Goal: Transaction & Acquisition: Purchase product/service

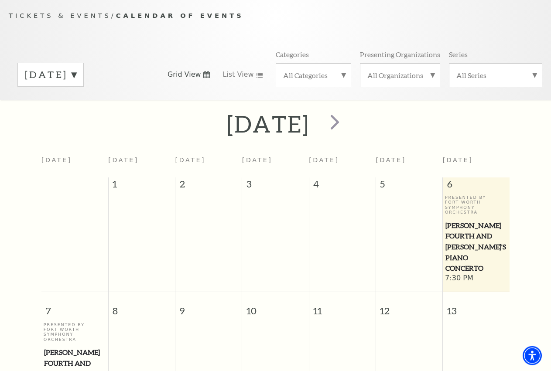
scroll to position [77, 0]
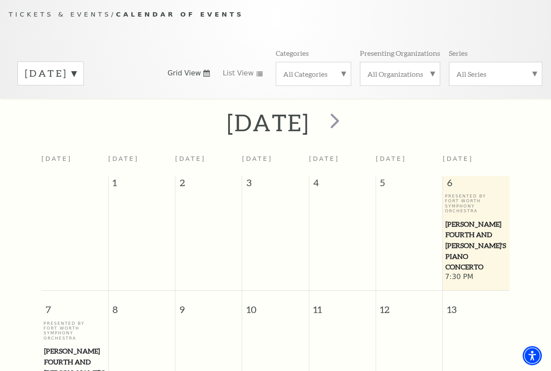
click at [76, 80] on label "September 2025" at bounding box center [50, 74] width 51 height 14
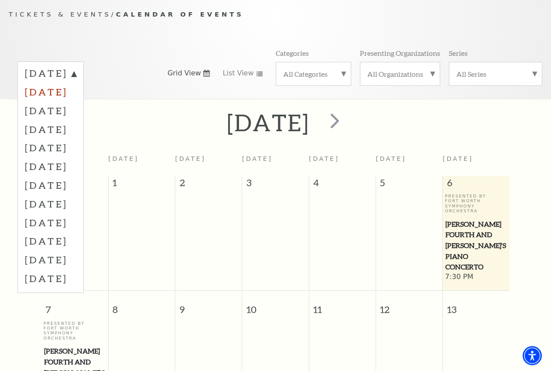
click at [76, 101] on label "October 2025" at bounding box center [50, 91] width 51 height 19
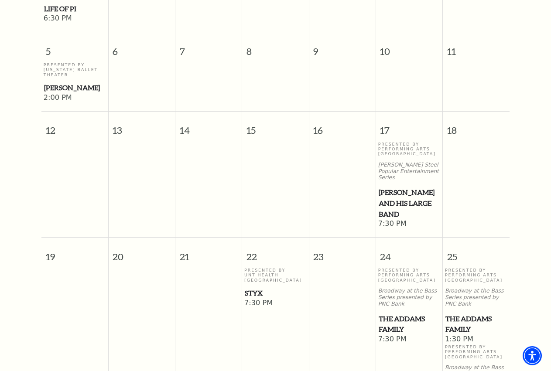
scroll to position [388, 0]
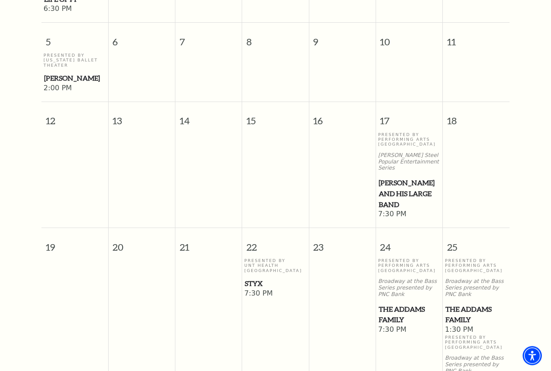
click at [393, 192] on span "Lyle Lovett and his Large Band" at bounding box center [408, 193] width 61 height 32
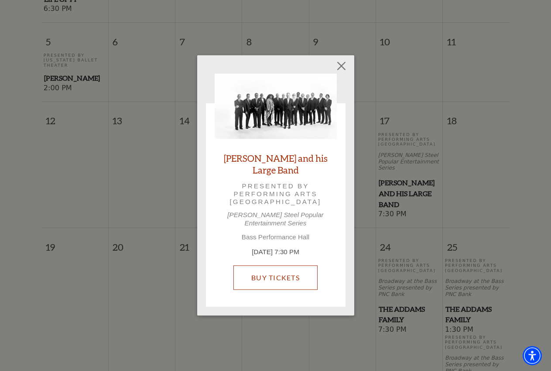
click at [283, 266] on link "Buy Tickets" at bounding box center [275, 278] width 84 height 24
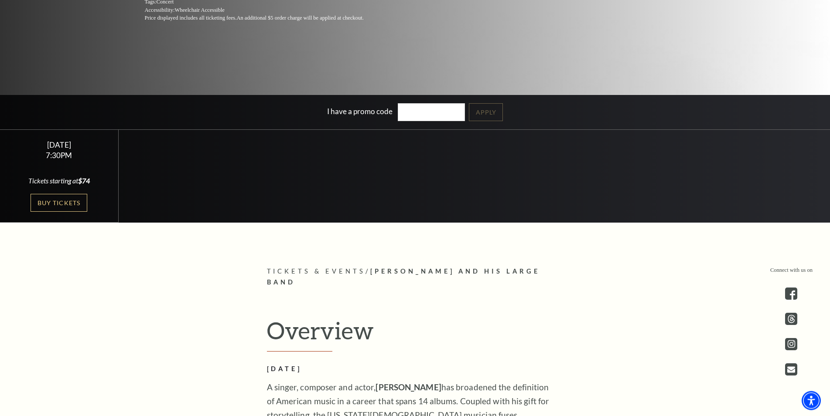
scroll to position [267, 0]
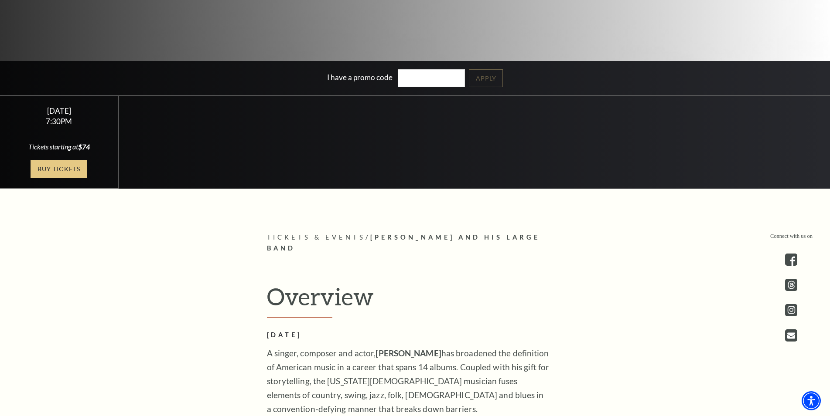
click at [50, 177] on link "Buy Tickets" at bounding box center [59, 169] width 57 height 18
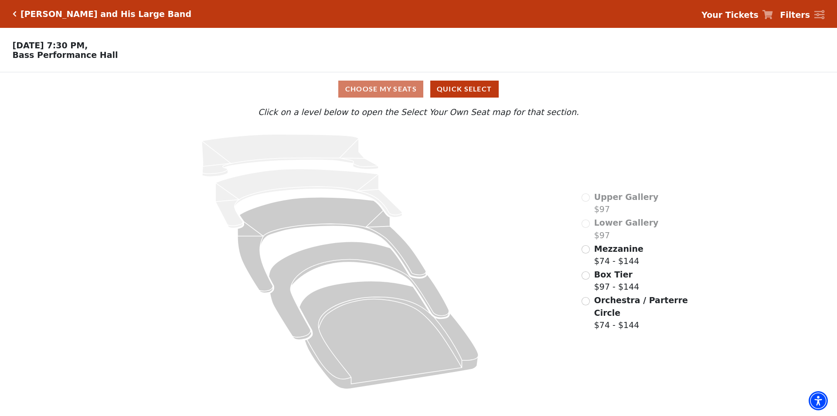
click at [606, 254] on span "Mezzanine" at bounding box center [618, 249] width 49 height 10
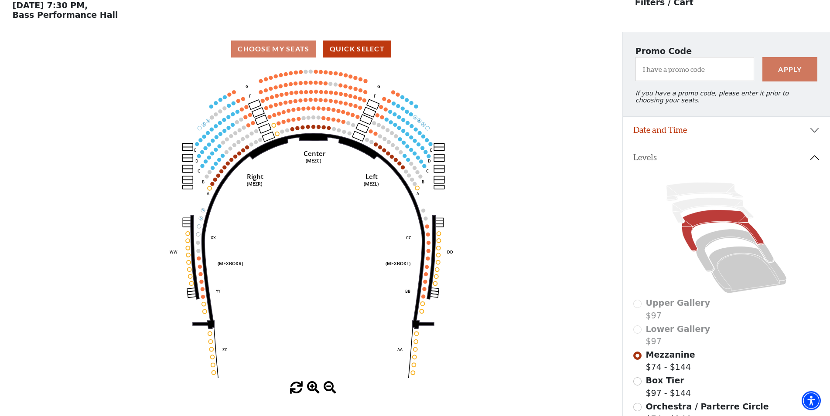
scroll to position [41, 0]
click at [467, 140] on icon "Center (MEZC) Right (MEZR) Left (MEZL) (MEXBOXR) (MEXBOXL) XX WW CC DD YY BB ZZ…" at bounding box center [311, 223] width 560 height 316
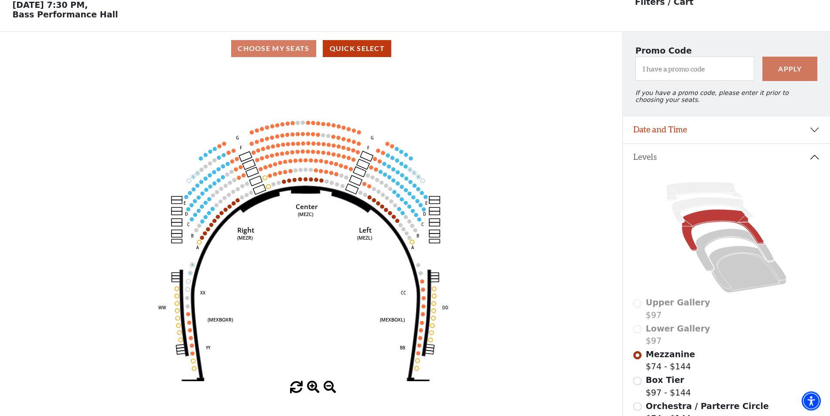
drag, startPoint x: 367, startPoint y: 181, endPoint x: 358, endPoint y: 269, distance: 87.7
click at [359, 235] on text "Left" at bounding box center [365, 230] width 13 height 9
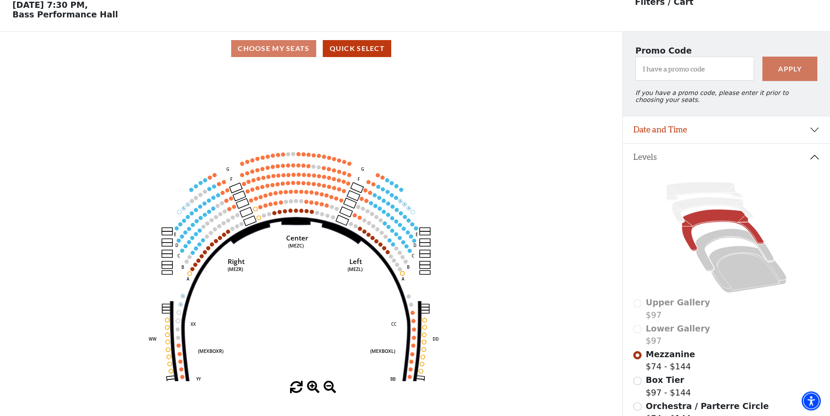
click at [401, 201] on icon "Center (MEZC) Right (MEZR) Left (MEZL) (MEXBOXR) (MEXBOXL) XX WW CC DD YY BB ZZ…" at bounding box center [311, 223] width 560 height 316
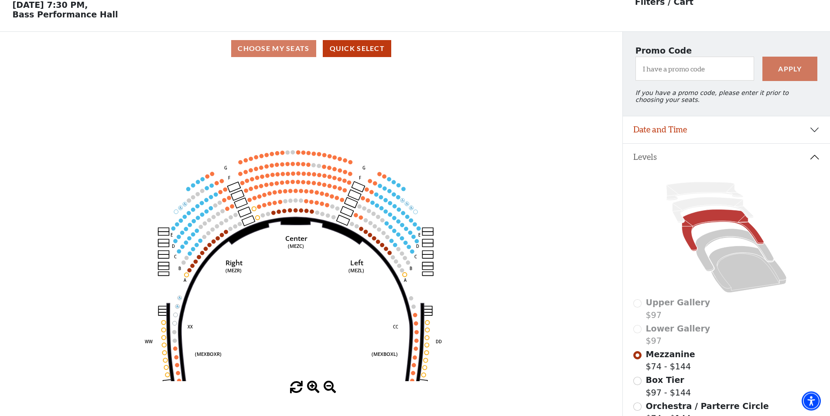
click at [401, 201] on icon "Center (MEZC) Right (MEZR) Left (MEZL) (MEXBOXR) (MEXBOXL) XX WW CC DD YY BB ZZ…" at bounding box center [311, 223] width 560 height 316
click at [427, 198] on icon "Center (MEZC) Right (MEZR) Left (MEZL) (MEXBOXR) (MEXBOXL) XX WW CC DD YY BB ZZ…" at bounding box center [311, 223] width 560 height 316
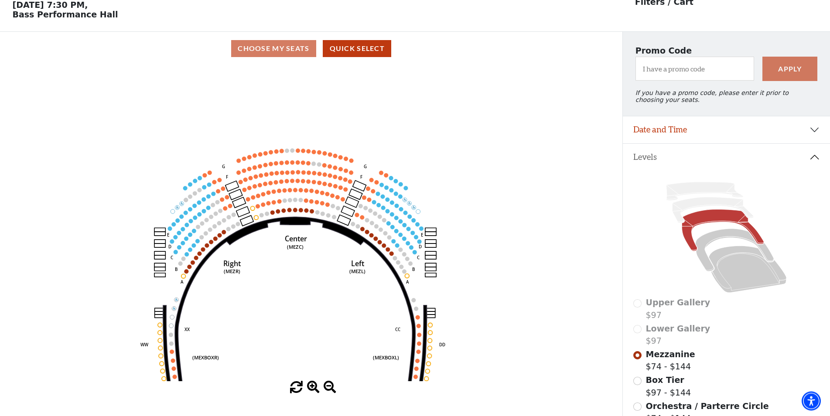
click at [427, 198] on icon "Center (MEZC) Right (MEZR) Left (MEZL) (MEXBOXR) (MEXBOXL) XX WW CC DD YY BB ZZ…" at bounding box center [311, 223] width 560 height 316
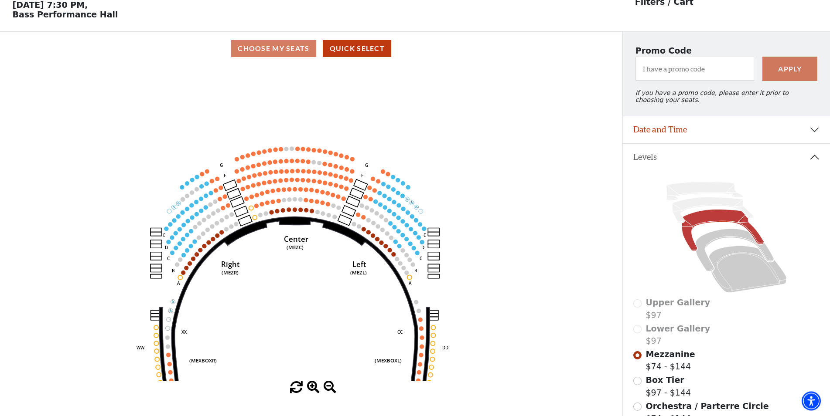
click at [427, 198] on icon "Center (MEZC) Right (MEZR) Left (MEZL) (MEXBOXR) (MEXBOXL) XX WW CC DD YY BB ZZ…" at bounding box center [311, 223] width 560 height 316
click at [426, 197] on icon "Center (MEZC) Right (MEZR) Left (MEZL) (MEXBOXR) (MEXBOXL) XX WW CC DD YY BB ZZ…" at bounding box center [311, 223] width 560 height 316
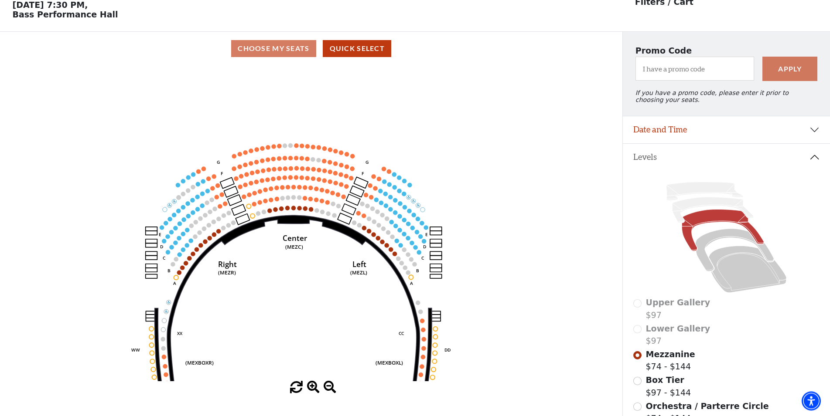
click at [426, 197] on icon "Center (MEZC) Right (MEZR) Left (MEZL) (MEXBOXR) (MEXBOXL) XX WW CC DD YY BB ZZ…" at bounding box center [311, 223] width 560 height 316
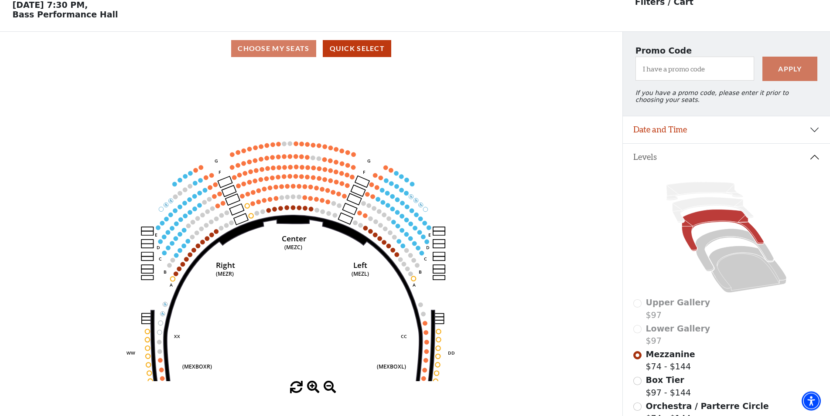
click at [426, 197] on icon "Center (MEZC) Right (MEZR) Left (MEZL) (MEXBOXR) (MEXBOXL) XX WW CC DD YY BB ZZ…" at bounding box center [311, 223] width 560 height 316
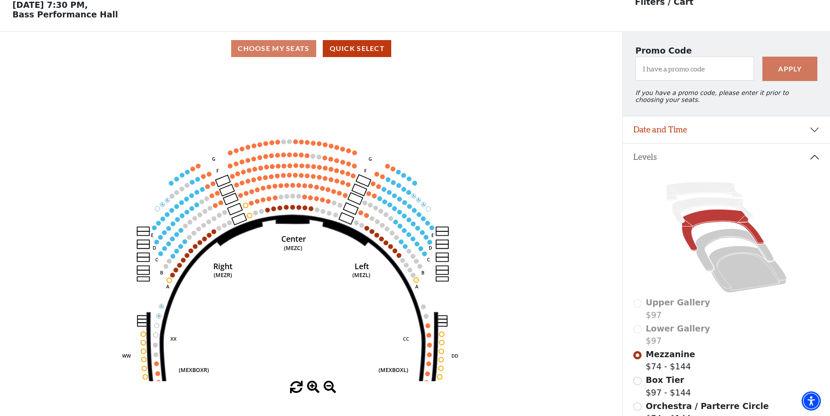
click at [426, 197] on icon "Center (MEZC) Right (MEZR) Left (MEZL) (MEXBOXR) (MEXBOXL) XX WW CC DD YY BB ZZ…" at bounding box center [311, 223] width 560 height 316
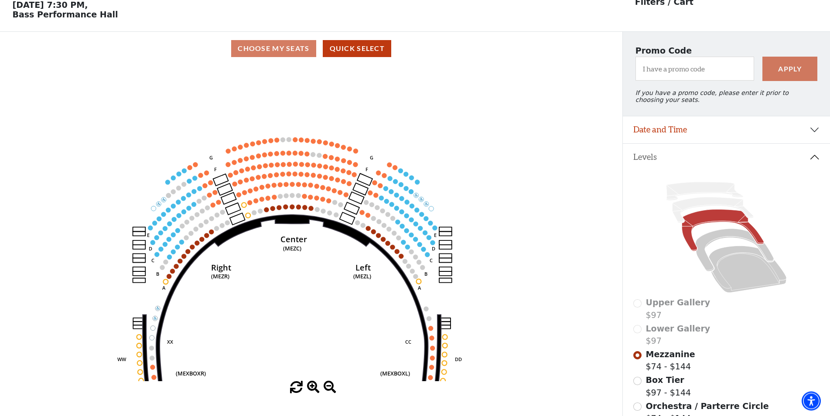
click at [426, 197] on icon "Center (MEZC) Right (MEZR) Left (MEZL) (MEXBOXR) (MEXBOXL) XX WW CC DD YY BB ZZ…" at bounding box center [311, 223] width 560 height 316
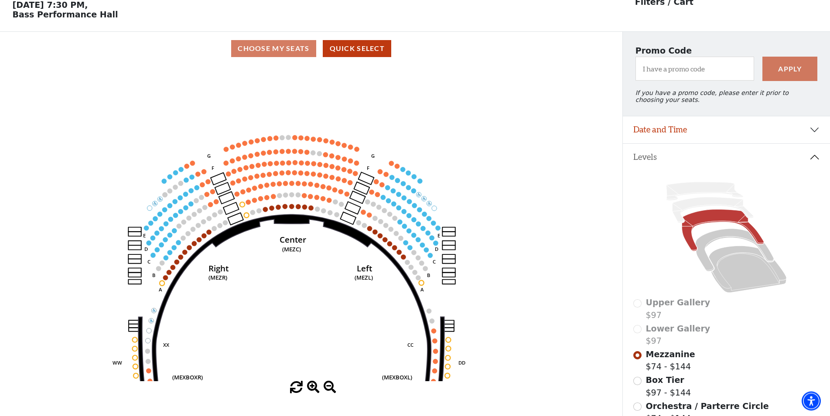
click at [426, 197] on icon "Center (MEZC) Right (MEZR) Left (MEZL) (MEXBOXR) (MEXBOXL) XX WW CC DD YY BB ZZ…" at bounding box center [311, 223] width 560 height 316
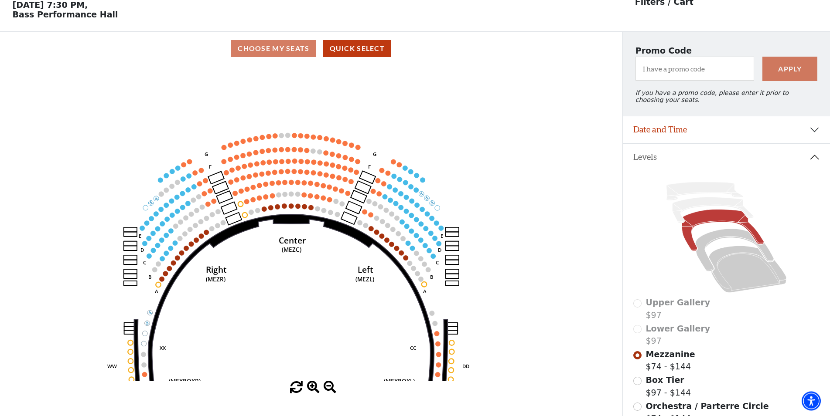
click at [426, 197] on icon "Center (MEZC) Right (MEZR) Left (MEZL) (MEXBOXR) (MEXBOXL) XX WW CC DD YY BB ZZ…" at bounding box center [311, 223] width 560 height 316
click at [424, 197] on circle at bounding box center [421, 193] width 5 height 5
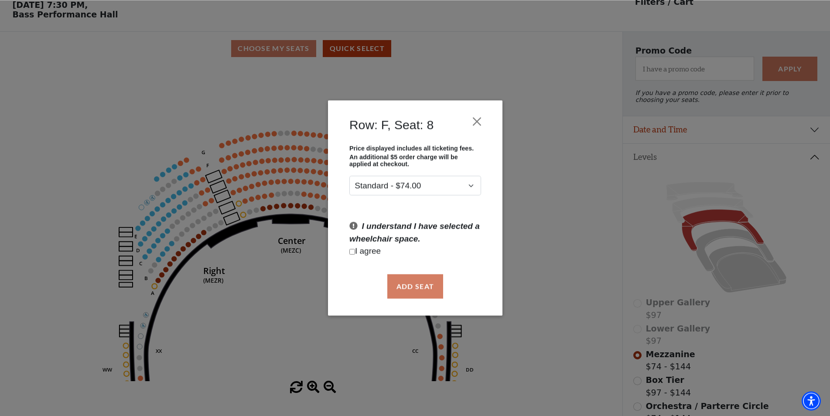
click at [426, 197] on div "Price displayed includes all ticketing fees. An additional $5 order charge will…" at bounding box center [415, 205] width 148 height 121
click at [477, 130] on div "Row: F, Seat: 8" at bounding box center [415, 127] width 148 height 36
click at [476, 128] on button "Close" at bounding box center [476, 121] width 17 height 17
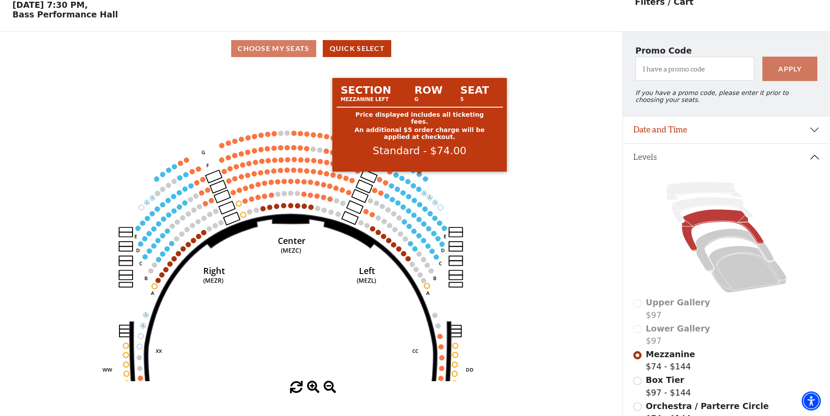
click at [421, 177] on circle at bounding box center [419, 174] width 5 height 5
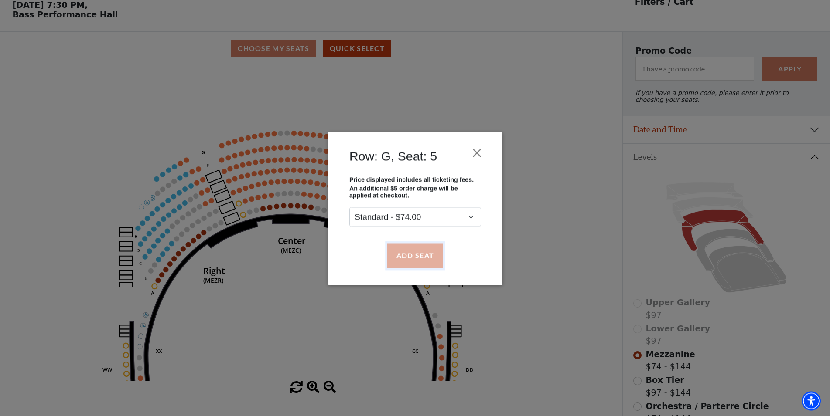
click at [422, 254] on button "Add Seat" at bounding box center [415, 255] width 56 height 24
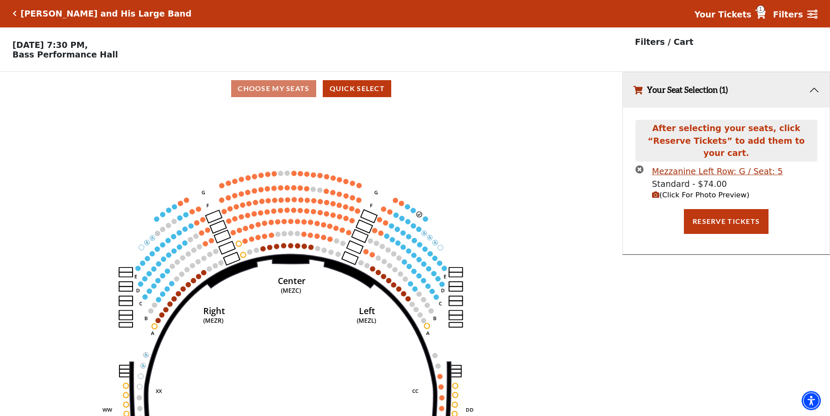
scroll to position [0, 0]
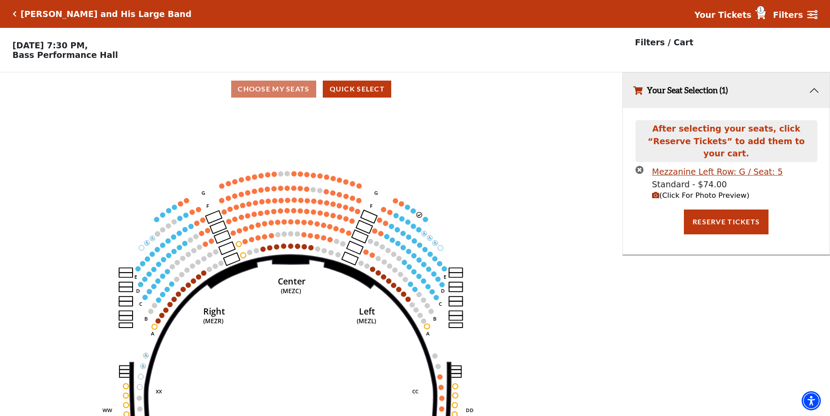
click at [419, 218] on circle at bounding box center [419, 214] width 5 height 5
click at [418, 218] on circle at bounding box center [419, 214] width 5 height 5
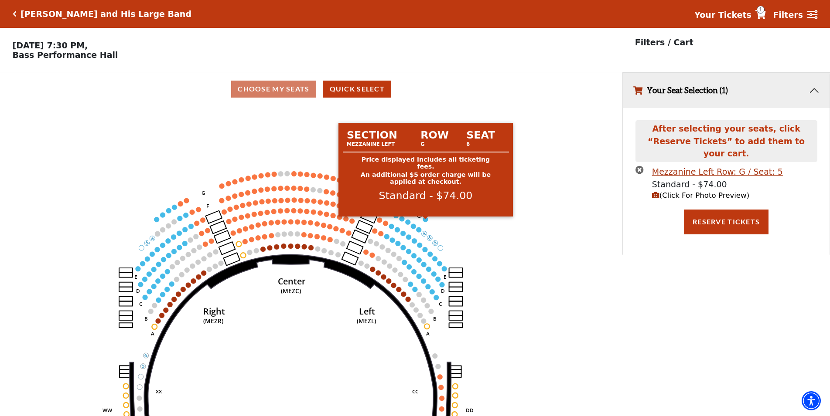
click at [425, 221] on circle at bounding box center [425, 219] width 5 height 5
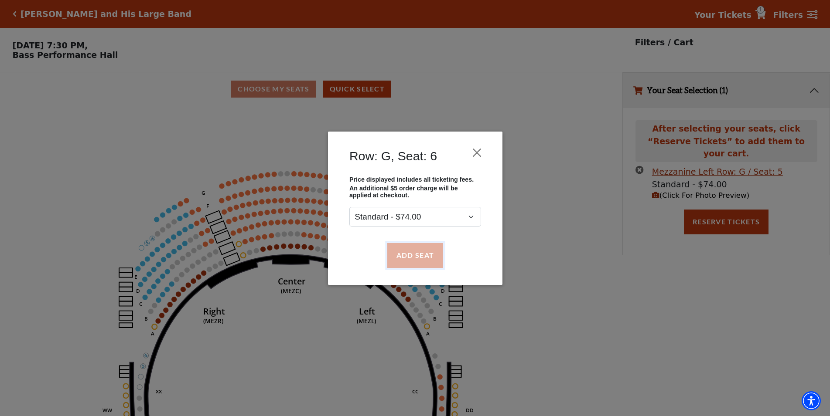
click at [425, 249] on button "Add Seat" at bounding box center [415, 255] width 56 height 24
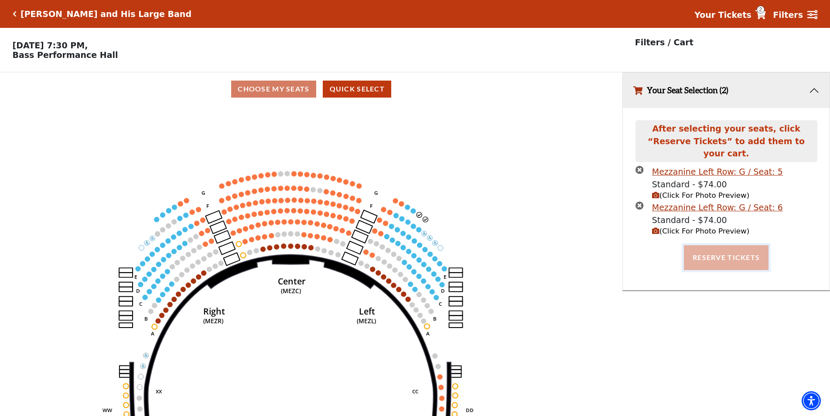
click at [731, 259] on button "Reserve Tickets" at bounding box center [726, 257] width 85 height 24
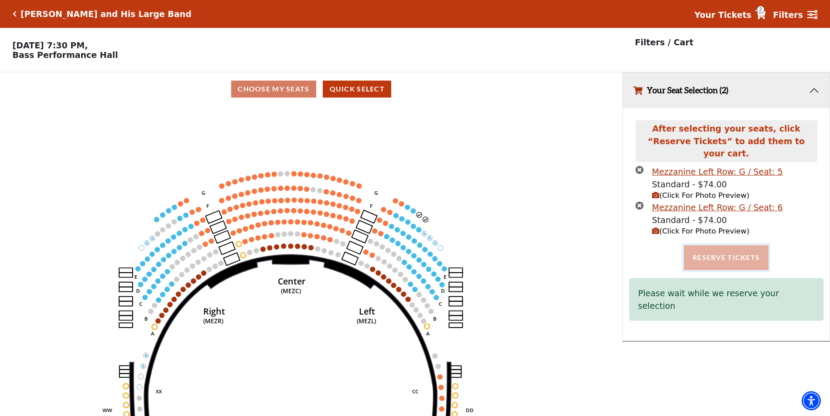
click at [732, 257] on button "Reserve Tickets" at bounding box center [726, 257] width 85 height 24
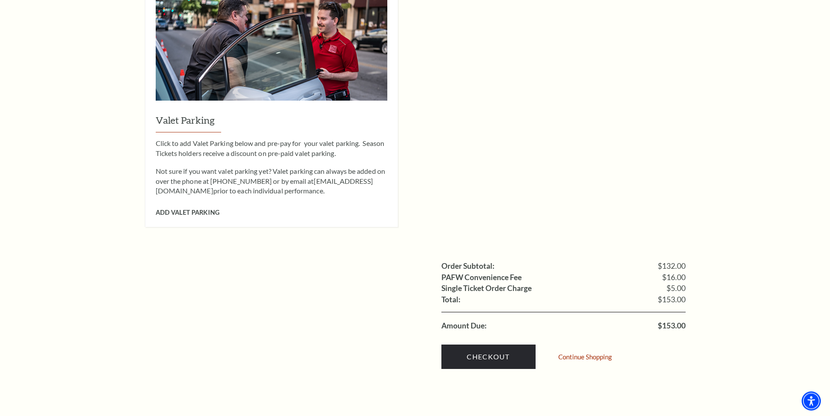
scroll to position [712, 0]
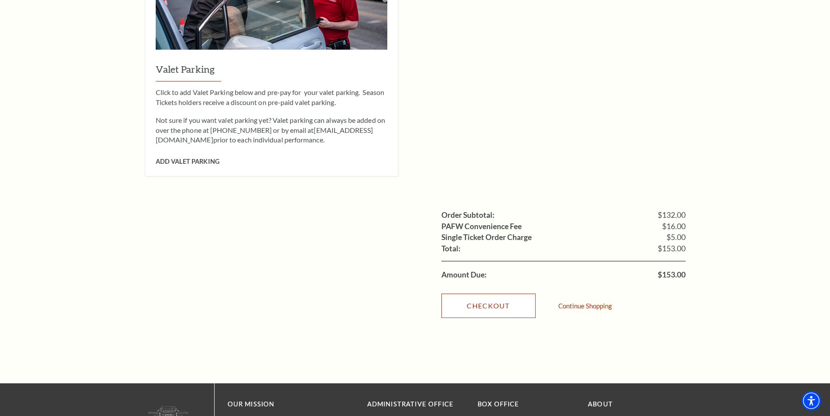
click at [492, 294] on link "Checkout" at bounding box center [488, 306] width 94 height 24
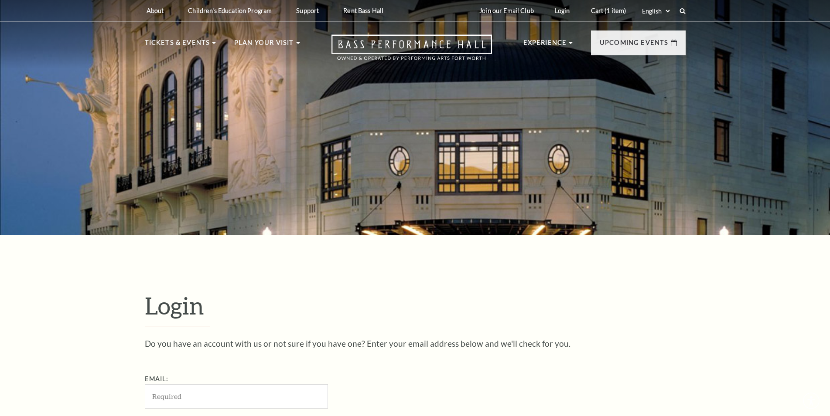
scroll to position [292, 0]
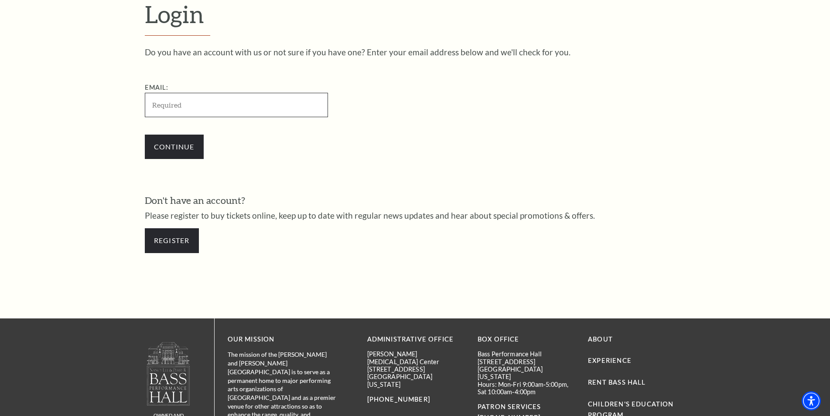
click at [203, 109] on input "Email:" at bounding box center [236, 105] width 183 height 24
paste input "[EMAIL_ADDRESS][DOMAIN_NAME]"
type input "[EMAIL_ADDRESS][DOMAIN_NAME]"
click at [181, 139] on input "Continue" at bounding box center [174, 147] width 59 height 24
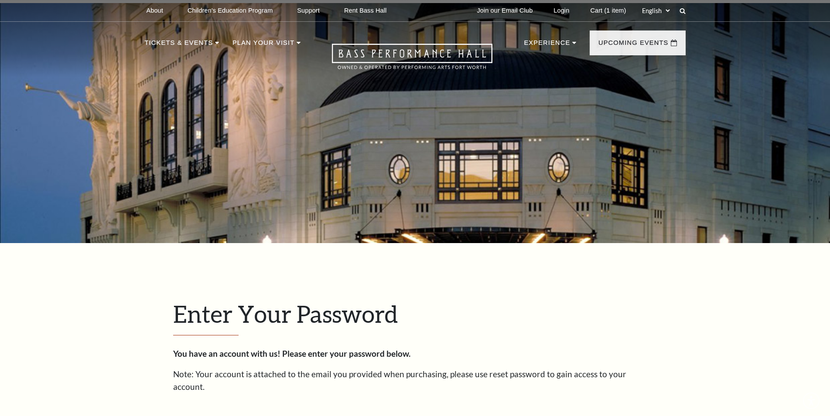
scroll to position [300, 0]
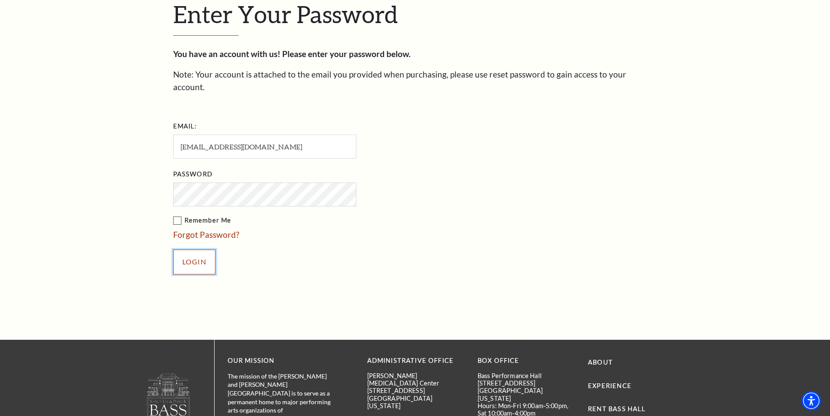
click at [197, 251] on input "Login" at bounding box center [194, 262] width 42 height 24
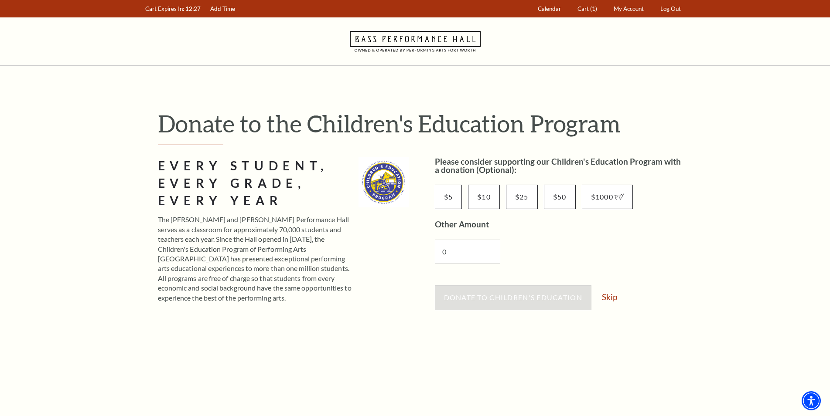
click at [617, 285] on div "Please consider supporting our Children's Education Program with a donation (Op…" at bounding box center [560, 363] width 251 height 413
click at [617, 287] on div "Donate to Children's Education Skip" at bounding box center [560, 302] width 251 height 33
click at [616, 290] on div "Donate to Children's Education Skip" at bounding box center [560, 302] width 251 height 33
click at [614, 293] on link "Skip" at bounding box center [609, 297] width 15 height 8
click at [610, 298] on link "Skip" at bounding box center [609, 297] width 15 height 8
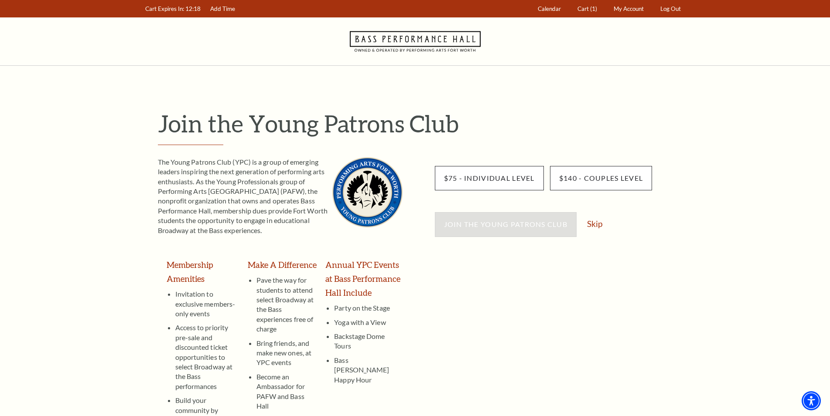
click at [595, 234] on div "Join the Young Patrons Club Skip" at bounding box center [560, 228] width 251 height 33
click at [595, 225] on link "Skip" at bounding box center [594, 224] width 15 height 8
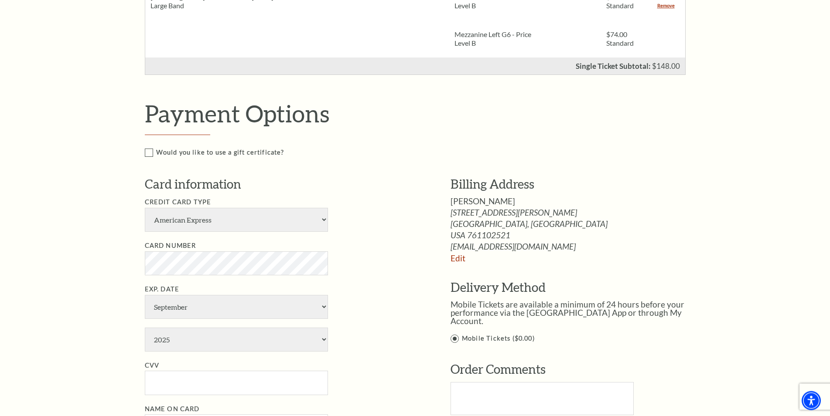
scroll to position [311, 0]
click at [145, 208] on select "American Express Visa Master Card Discover" at bounding box center [236, 220] width 183 height 24
select select "24"
click option "Visa" at bounding box center [0, 0] width 0 height 0
select select "5"
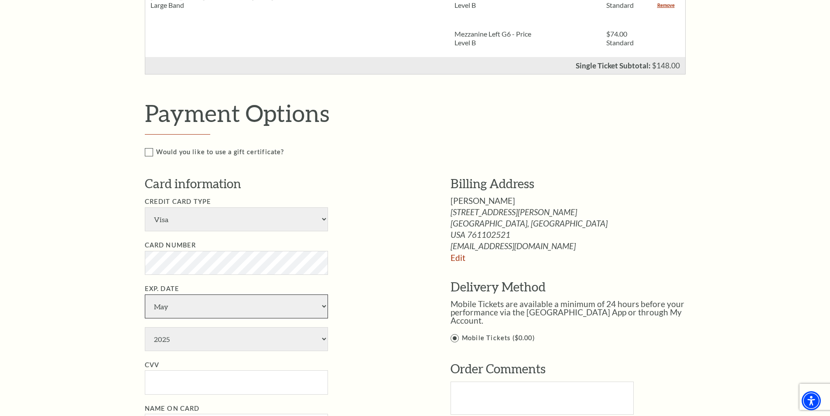
click option "May" at bounding box center [0, 0] width 0 height 0
click at [145, 327] on select "2025 2026 2027 2028 2029 2030 2031 2032 2033 2034" at bounding box center [236, 339] width 183 height 24
select select "2028"
click option "2028" at bounding box center [0, 0] width 0 height 0
click at [184, 372] on input "CVV" at bounding box center [236, 383] width 183 height 24
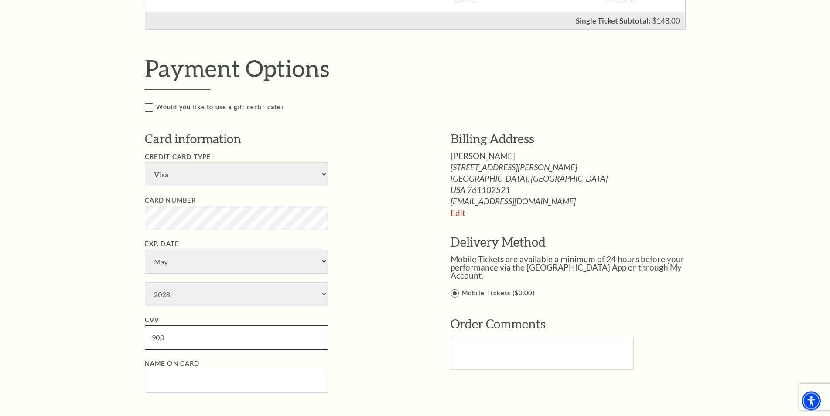
scroll to position [445, 0]
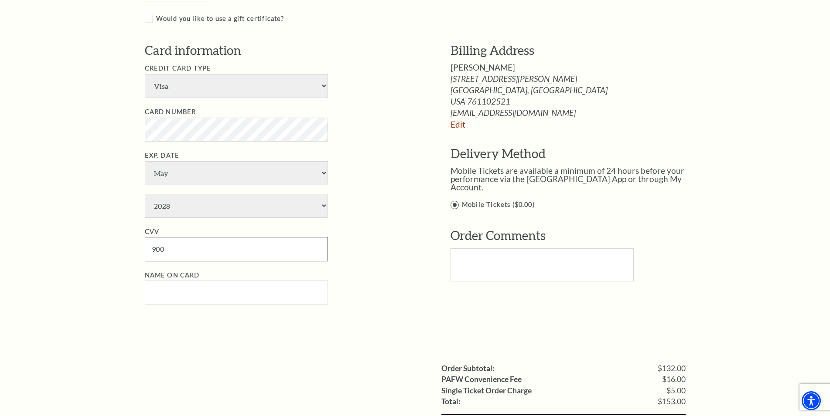
type input "900"
click at [287, 290] on input "Name on Card" at bounding box center [236, 293] width 183 height 24
click at [230, 298] on input "Name on Card" at bounding box center [236, 293] width 183 height 24
paste input "Conor Meyers"
type input "Conor Meyers"
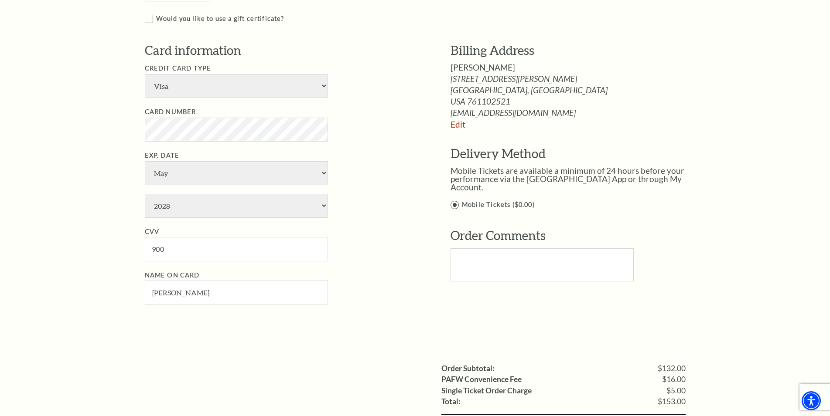
click at [340, 293] on li "Name on Card Conor Meyers" at bounding box center [284, 287] width 279 height 35
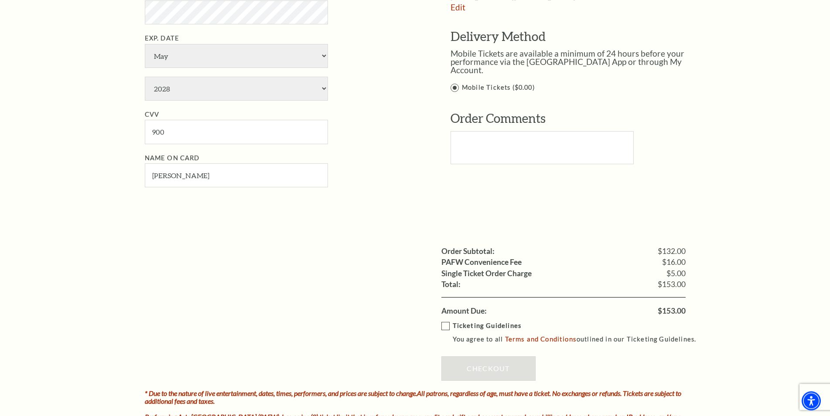
scroll to position [578, 0]
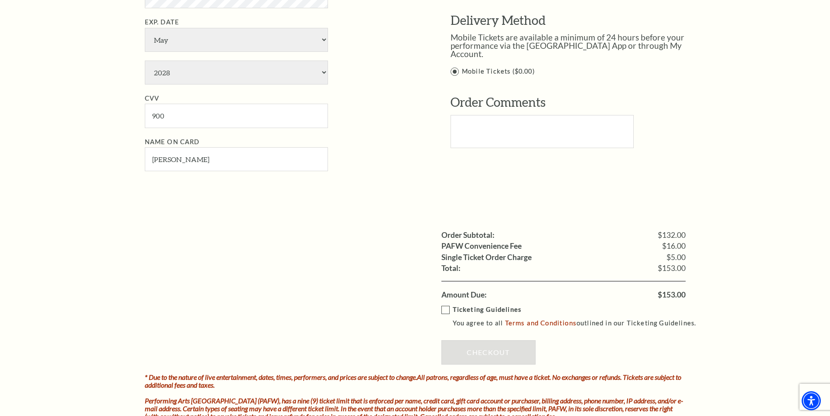
click at [470, 310] on strong "Ticketing Guidelines" at bounding box center [487, 309] width 68 height 7
click at [0, 0] on input "Ticketing Guidelines You agree to all Terms and Conditions outlined in our Tick…" at bounding box center [0, 0] width 0 height 0
click at [482, 345] on link "Checkout" at bounding box center [488, 353] width 94 height 24
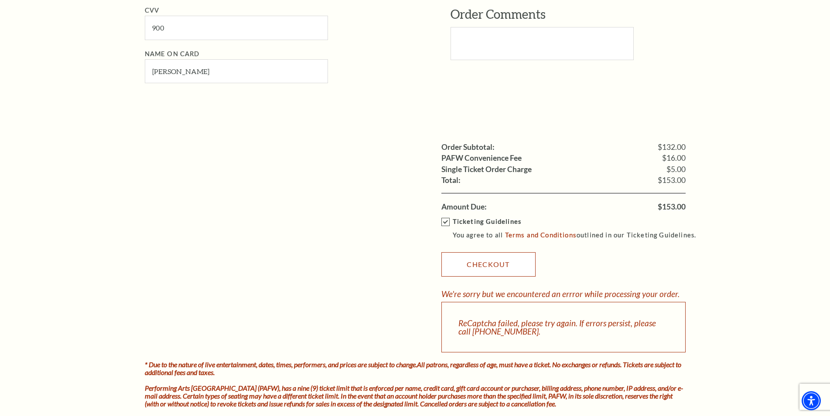
scroll to position [667, 0]
click at [619, 272] on div "Ticketing Guidelines You agree to all Terms and Conditions outlined in our Tick…" at bounding box center [563, 281] width 244 height 140
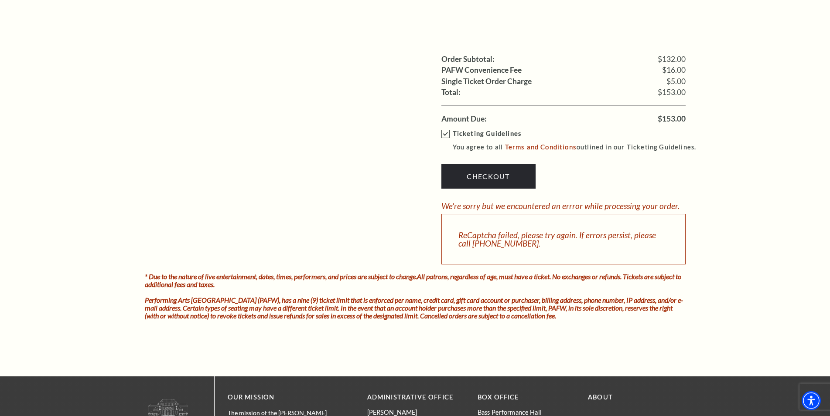
scroll to position [756, 0]
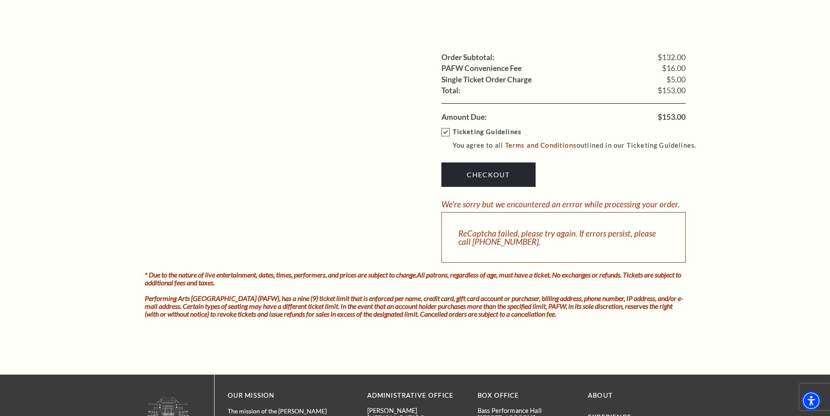
click at [494, 179] on link "Checkout" at bounding box center [488, 175] width 94 height 24
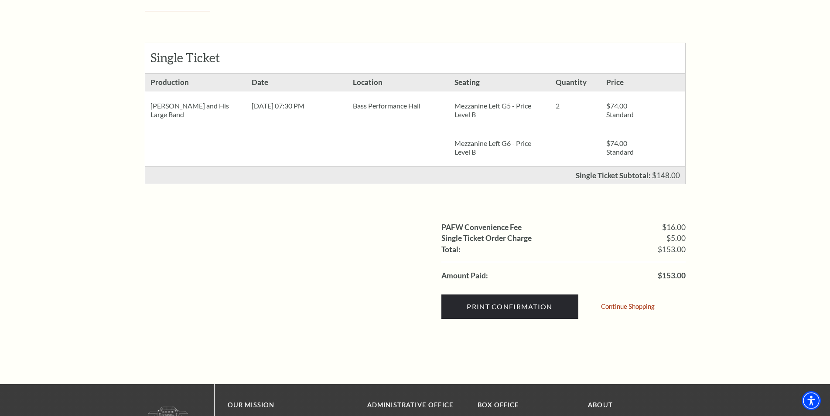
scroll to position [133, 0]
